Goal: Task Accomplishment & Management: Manage account settings

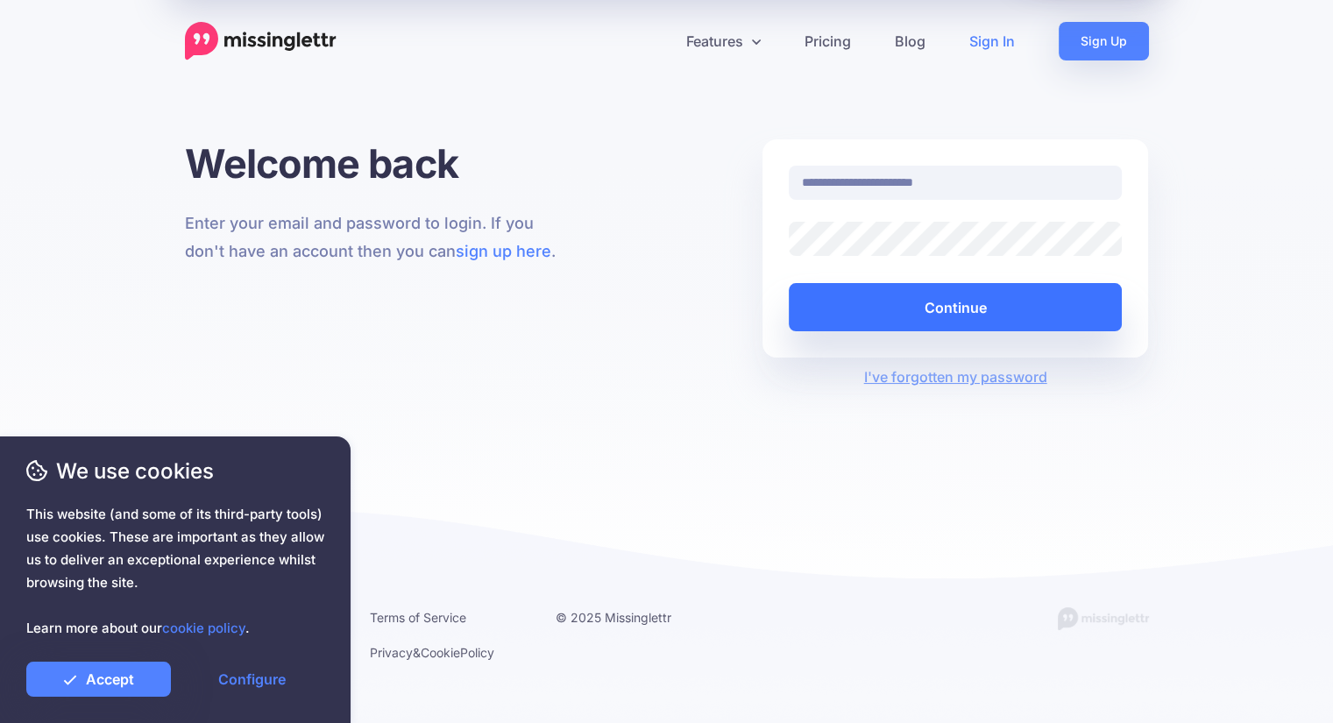
click at [981, 315] on button "Continue" at bounding box center [956, 307] width 334 height 48
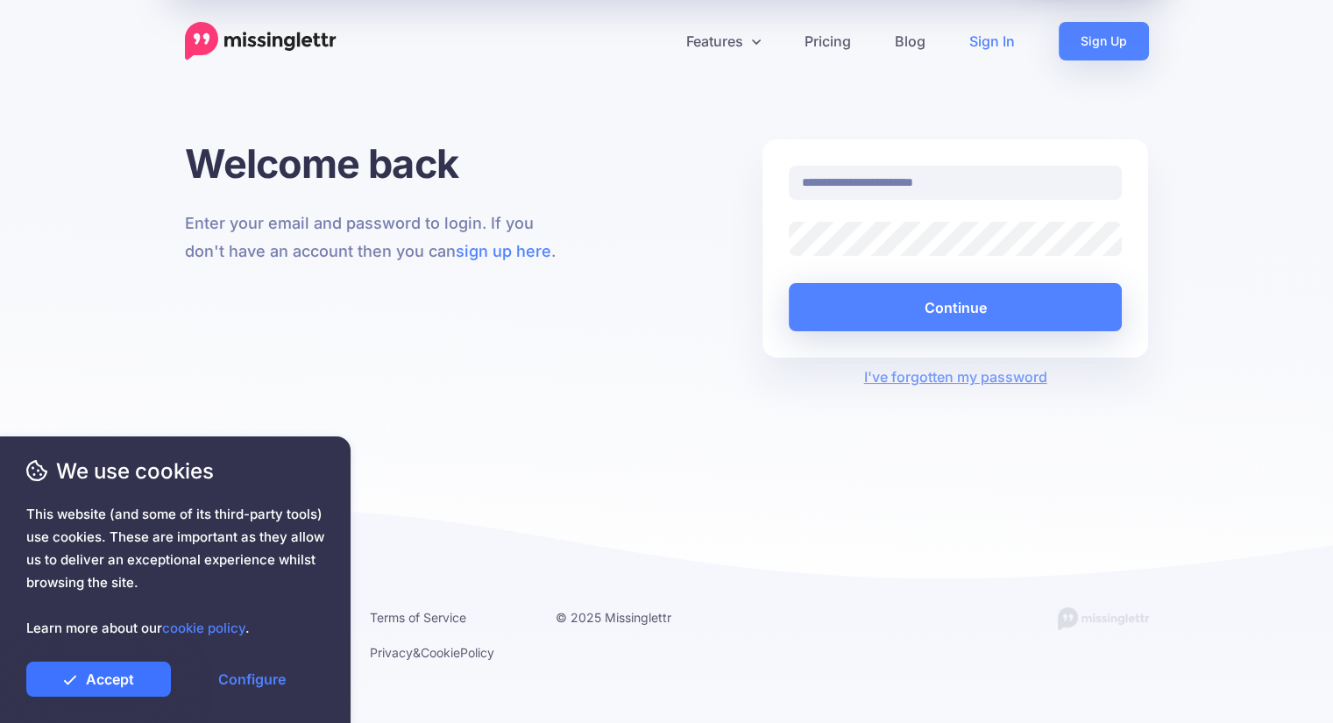
click at [96, 670] on link "Accept" at bounding box center [98, 679] width 145 height 35
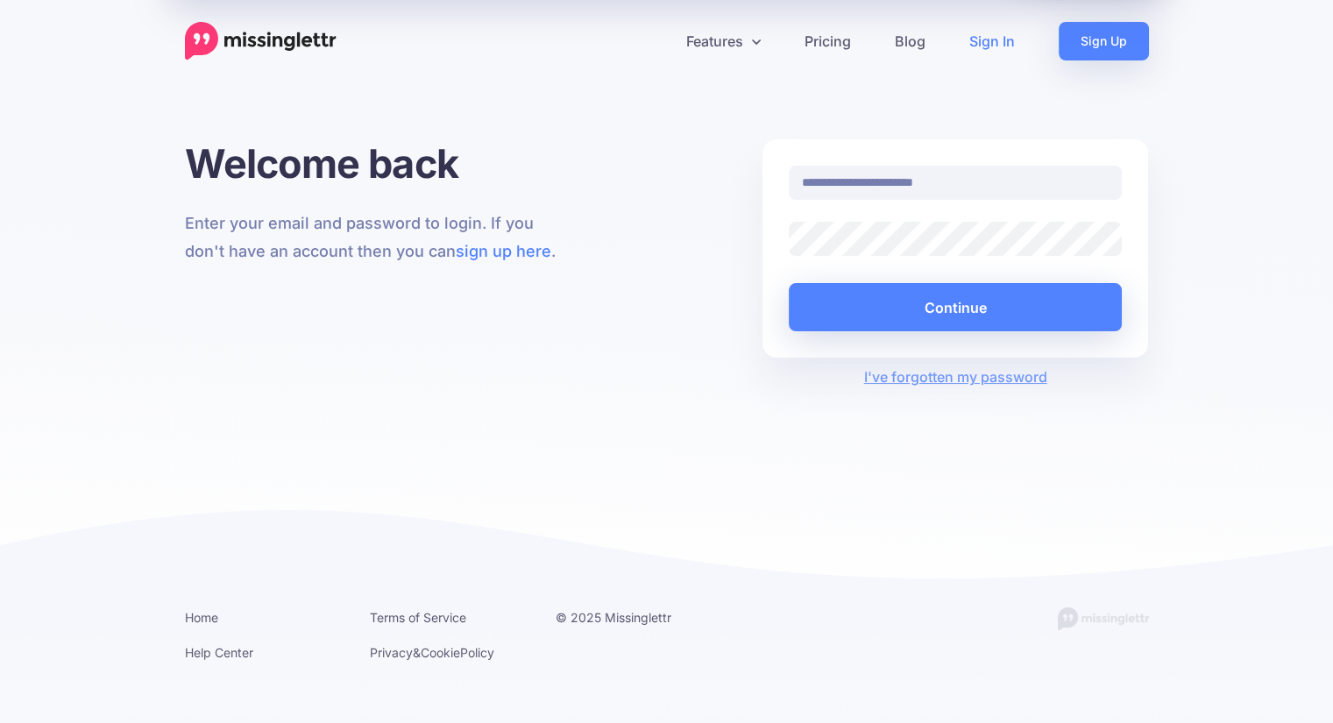
click at [999, 40] on link "Sign In" at bounding box center [991, 41] width 89 height 39
click at [996, 41] on link "Sign In" at bounding box center [991, 41] width 89 height 39
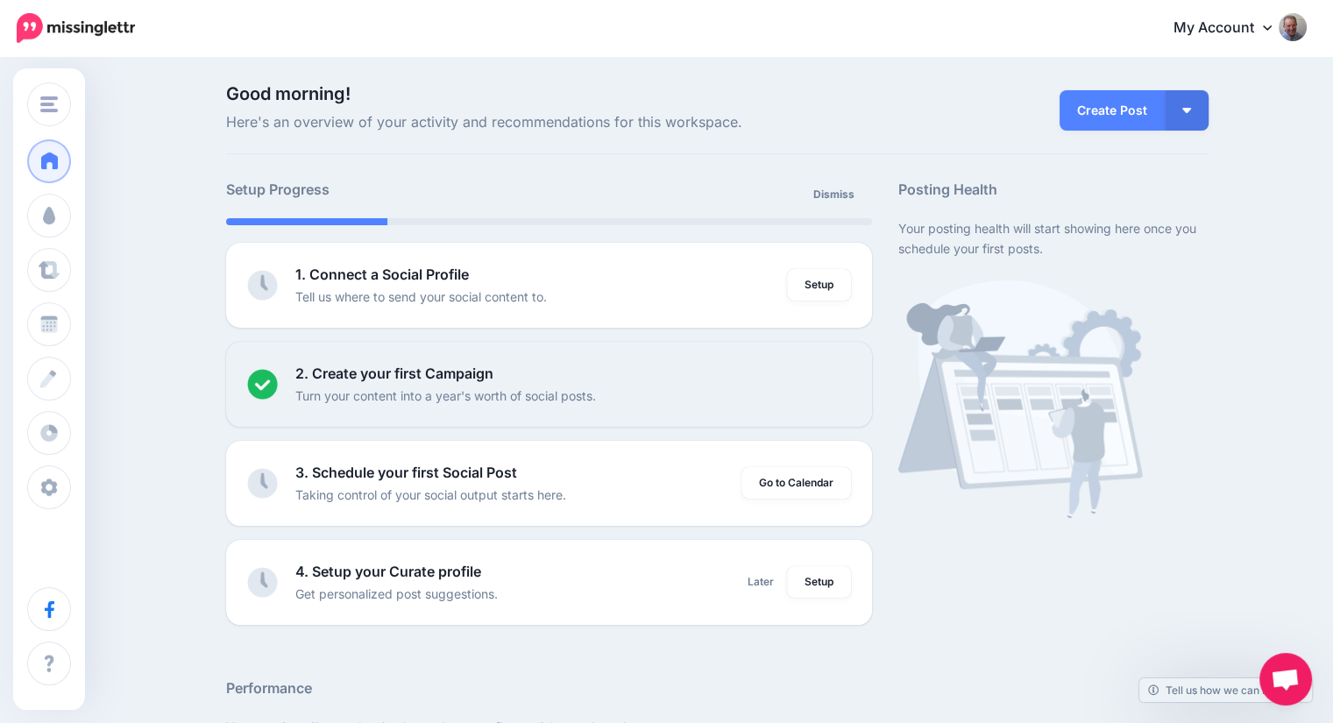
click at [1307, 29] on img at bounding box center [1293, 27] width 28 height 28
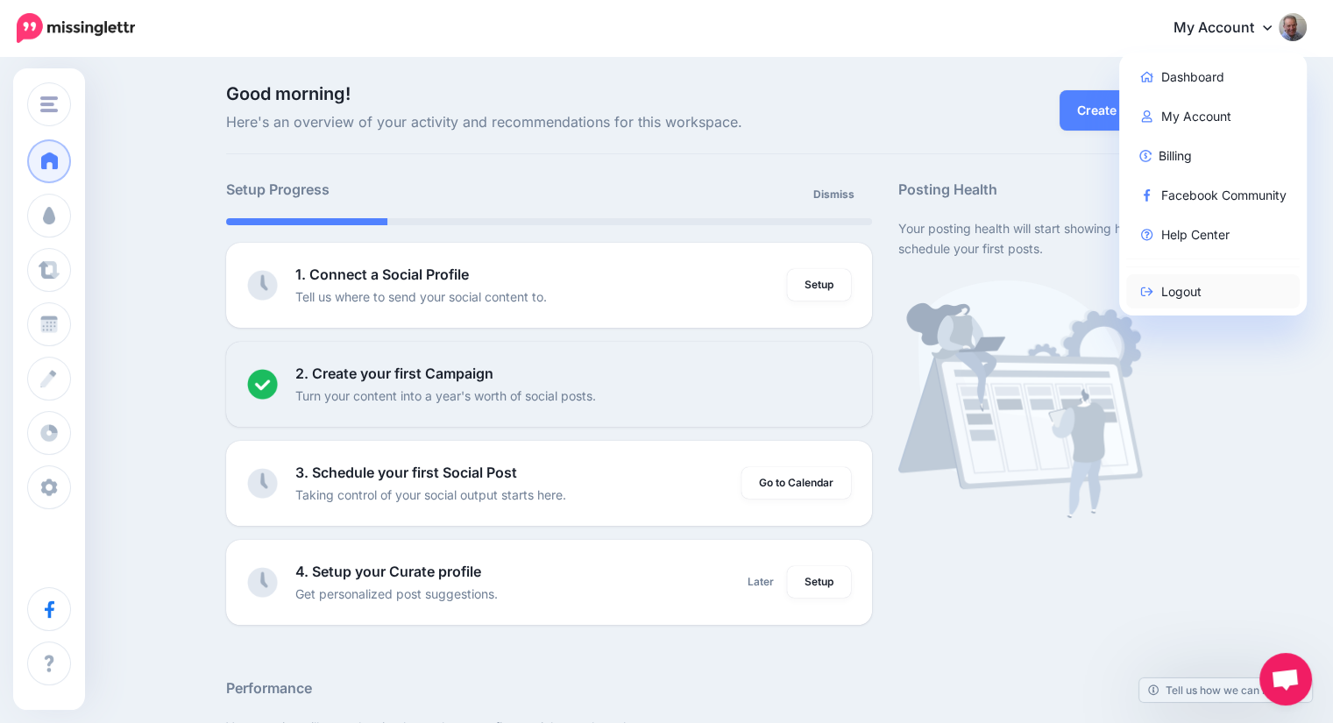
click at [1188, 288] on link "Logout" at bounding box center [1213, 291] width 174 height 34
